Goal: Find specific page/section: Find specific page/section

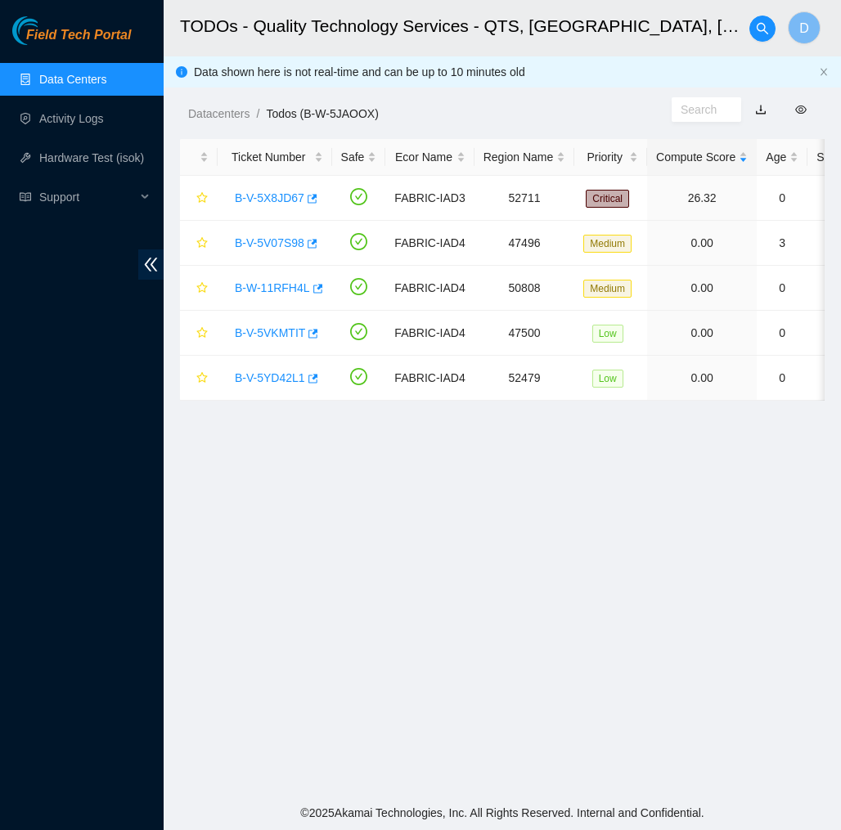
click at [115, 45] on link "Field Tech Portal" at bounding box center [71, 39] width 119 height 21
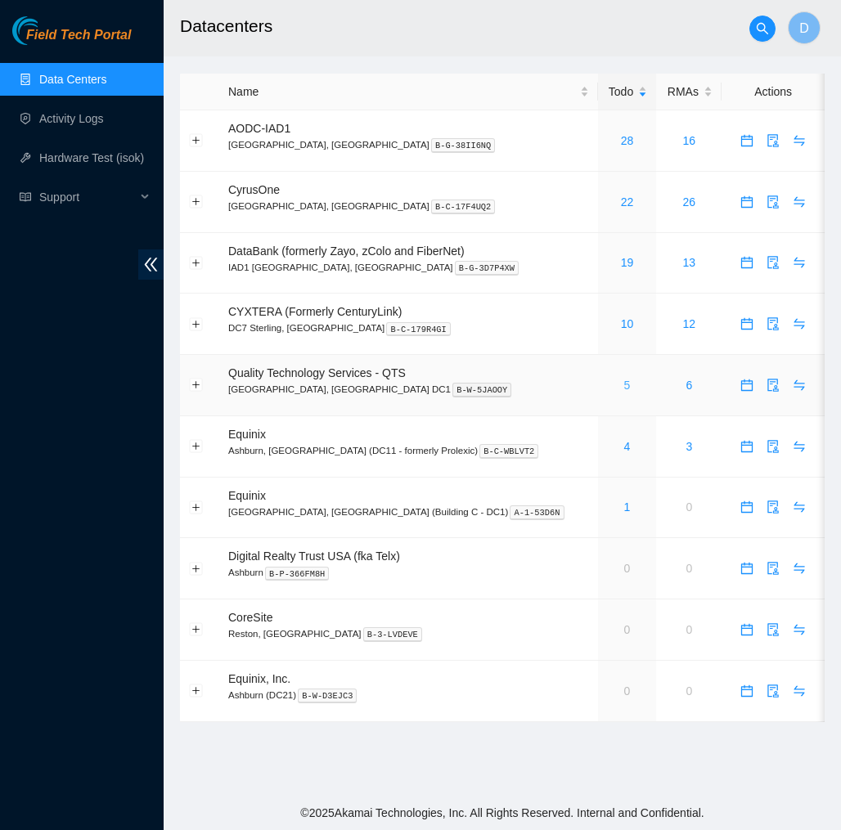
click at [624, 384] on link "5" at bounding box center [627, 385] width 7 height 13
